Goal: Information Seeking & Learning: Learn about a topic

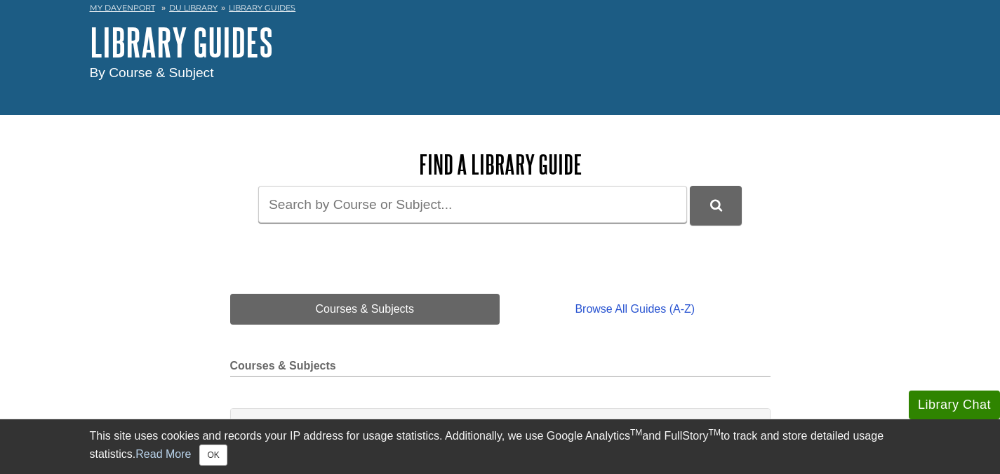
scroll to position [86, 0]
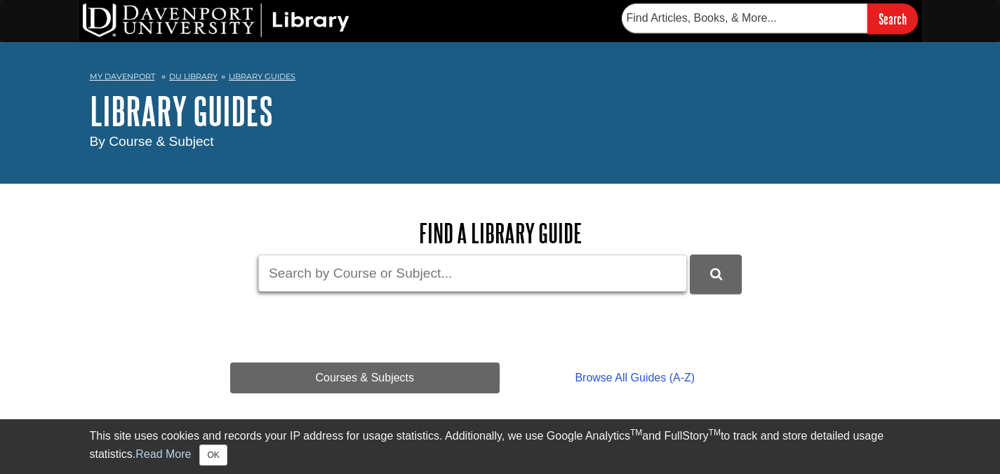
click at [411, 277] on input "Guide Search Terms" at bounding box center [472, 273] width 429 height 37
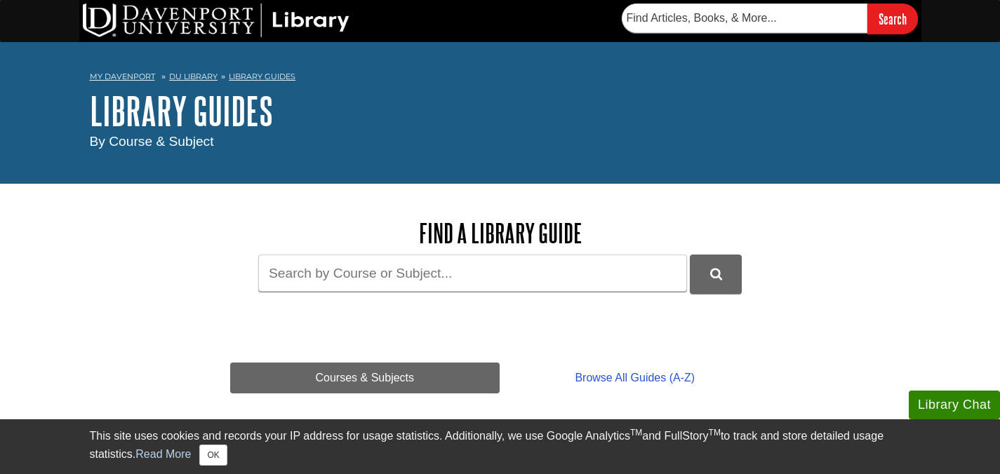
click at [375, 203] on div "Find a Library Guide Guide Search Terms" at bounding box center [500, 264] width 540 height 126
click at [371, 274] on input "Guide Search Terms" at bounding box center [472, 273] width 429 height 37
type input "mktg"
click at [743, 281] on form "Guide Search Terms mktg" at bounding box center [500, 274] width 540 height 39
click at [731, 283] on button "DU Library Guides Search" at bounding box center [716, 274] width 52 height 39
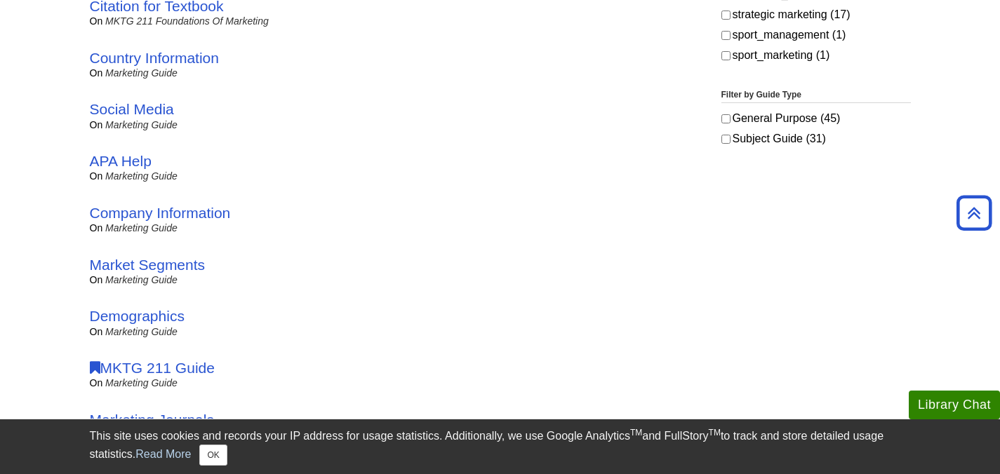
scroll to position [542, 0]
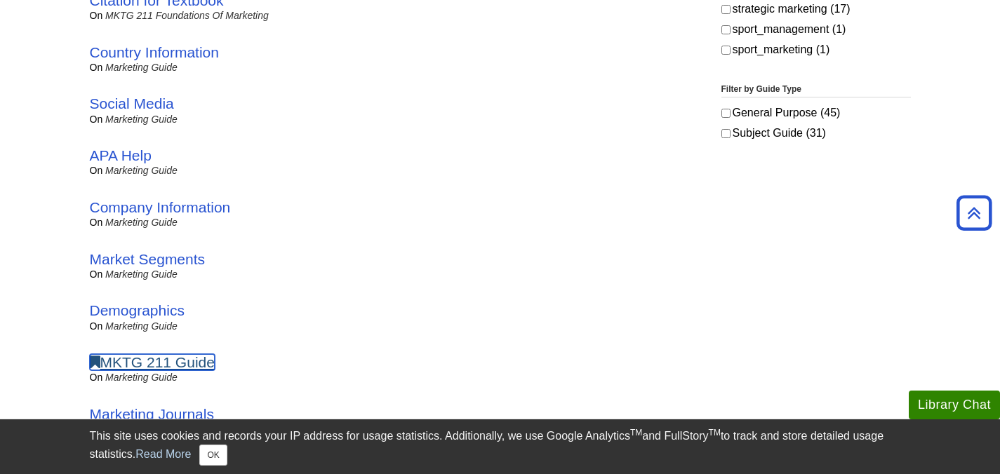
click at [187, 361] on link "MKTG 211 Guide" at bounding box center [152, 362] width 125 height 16
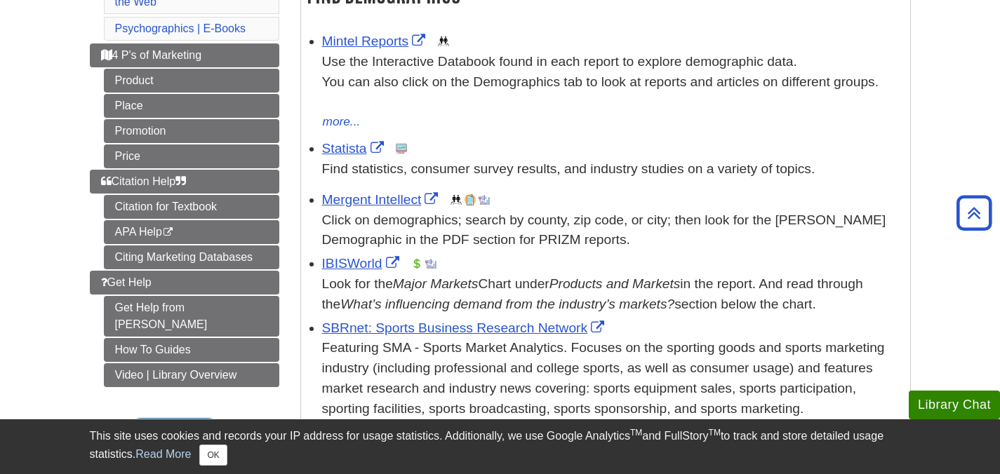
scroll to position [273, 0]
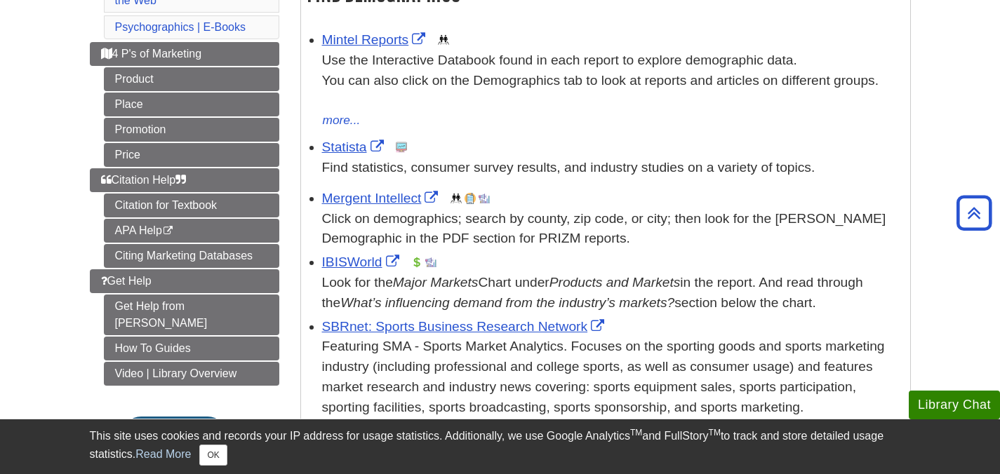
click at [373, 29] on li "Mintel Reports This link opens in a new window Use the Interactive Databook fou…" at bounding box center [612, 79] width 581 height 104
click at [373, 38] on link "Mintel Reports" at bounding box center [375, 39] width 107 height 15
